Goal: Transaction & Acquisition: Obtain resource

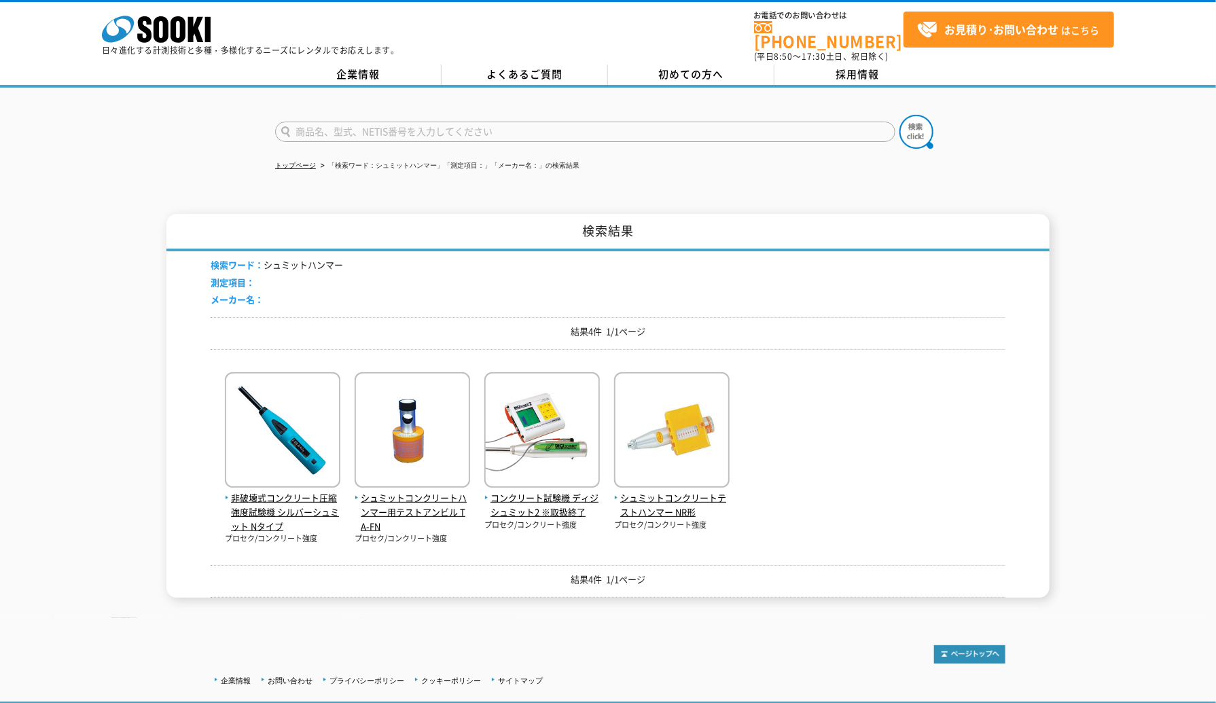
click at [340, 122] on input "text" at bounding box center [585, 132] width 620 height 20
type input "シュミット"
click at [900, 115] on button at bounding box center [917, 132] width 34 height 34
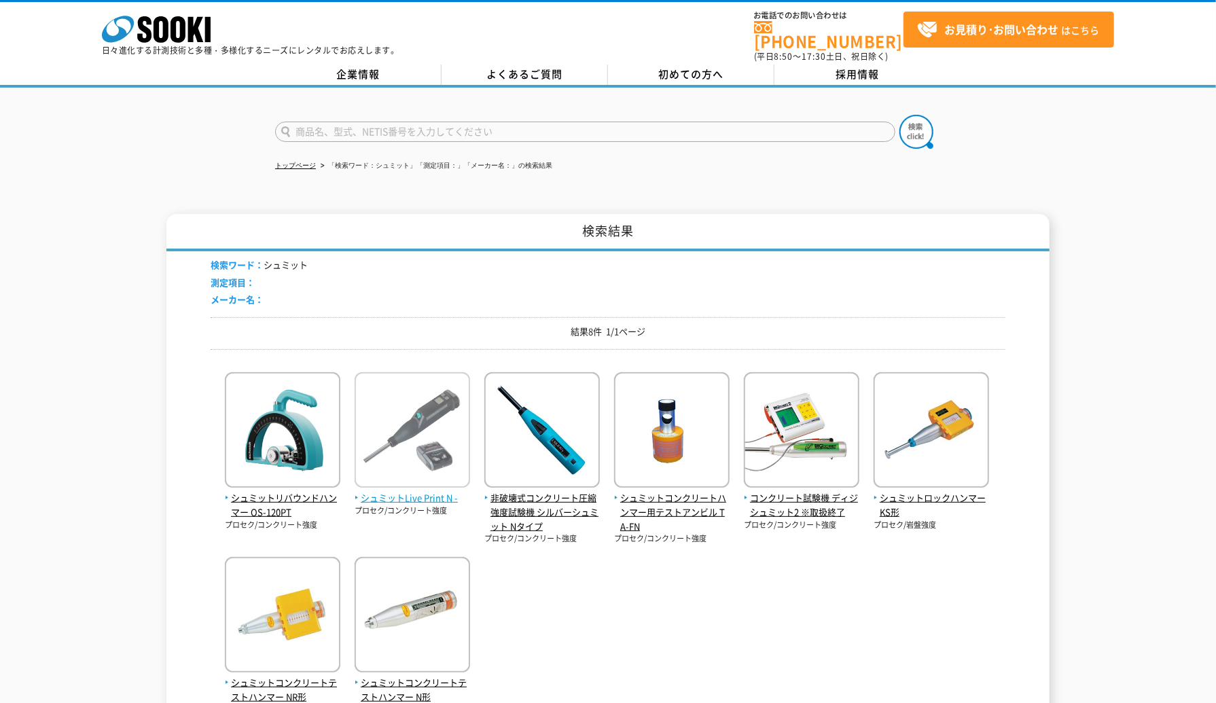
click at [448, 491] on span "シュミットLive Print N -" at bounding box center [412, 498] width 115 height 14
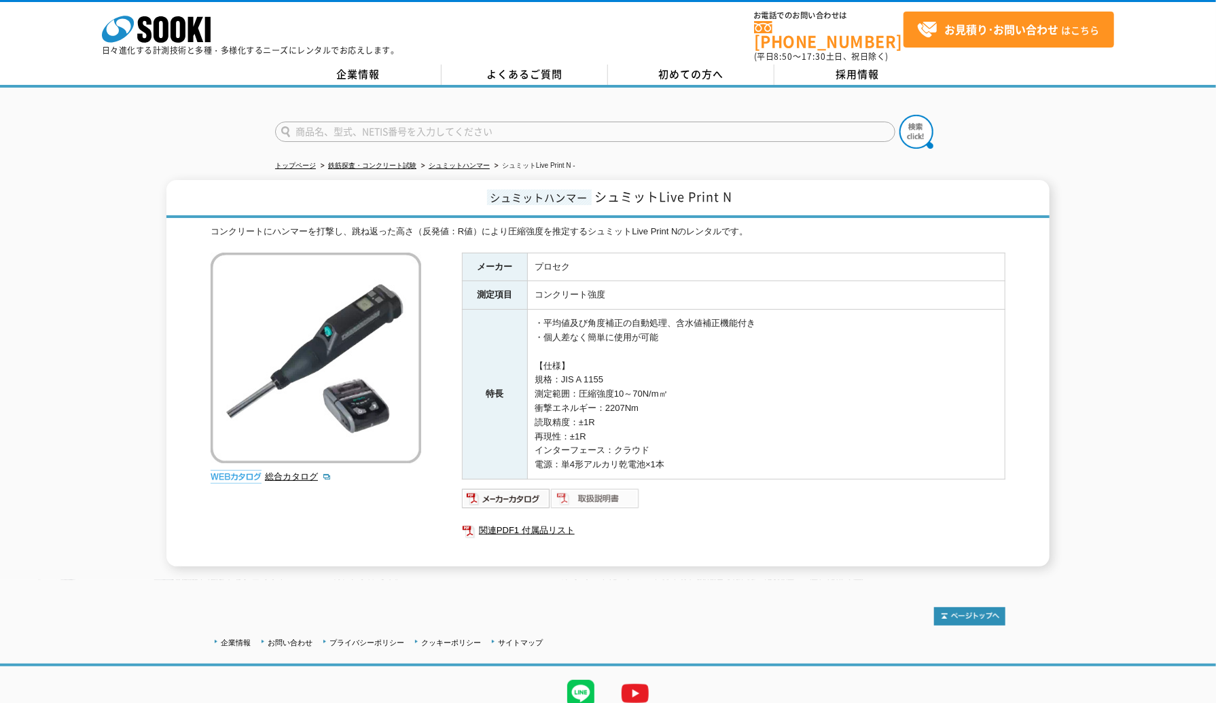
click at [590, 488] on img at bounding box center [595, 499] width 89 height 22
